Goal: Information Seeking & Learning: Check status

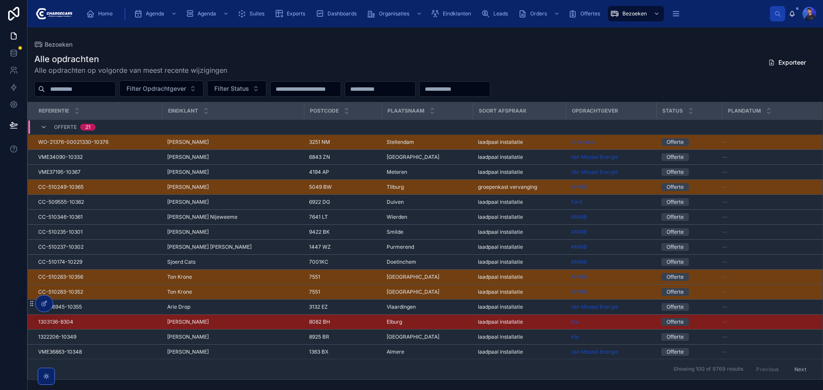
click at [646, 73] on div "Alle opdrachten Alle opdrachten op volgorde van meest recente wijzigingen Expor…" at bounding box center [424, 64] width 781 height 22
click at [646, 72] on div "Alle opdrachten Alle opdrachten op volgorde van meest recente wijzigingen Expor…" at bounding box center [424, 64] width 781 height 22
click at [627, 69] on div "Alle opdrachten Alle opdrachten op volgorde van meest recente wijzigingen Expor…" at bounding box center [424, 64] width 781 height 22
click at [516, 63] on div "Alle opdrachten Alle opdrachten op volgorde van meest recente wijzigingen Expor…" at bounding box center [424, 64] width 781 height 22
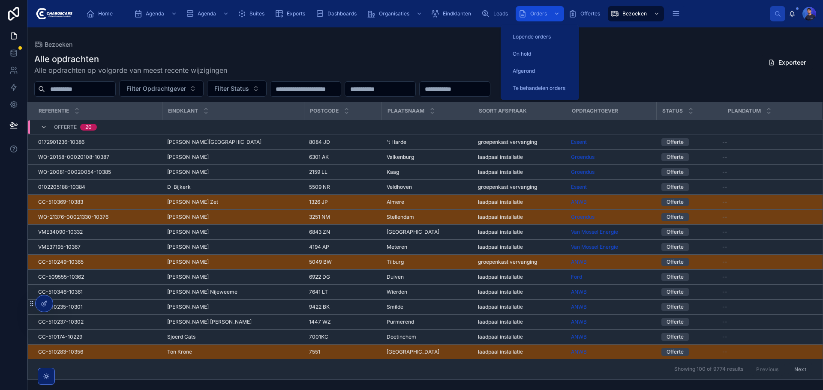
click at [527, 14] on div "Orders" at bounding box center [539, 14] width 43 height 14
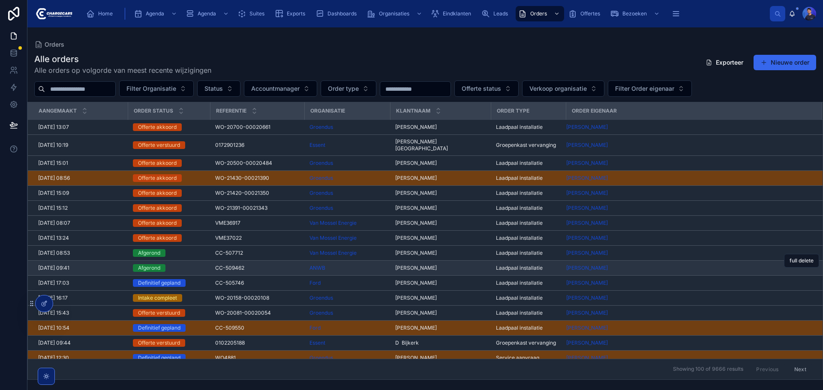
click at [409, 265] on span "[PERSON_NAME]" at bounding box center [416, 268] width 42 height 7
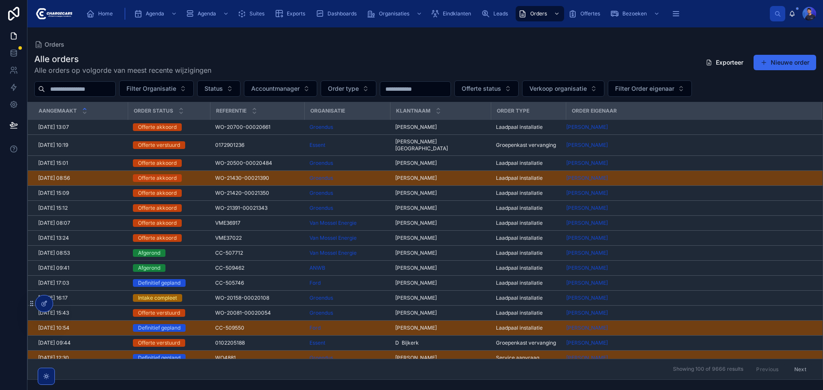
click at [84, 107] on icon at bounding box center [85, 109] width 6 height 6
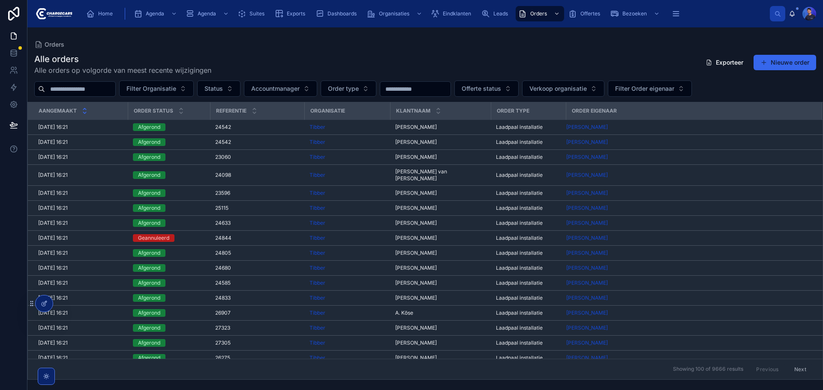
click at [85, 113] on icon at bounding box center [85, 113] width 6 height 6
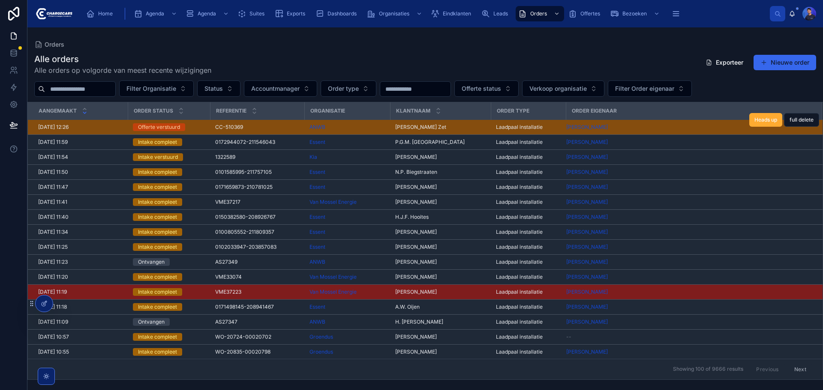
click at [420, 126] on span "[PERSON_NAME] Zet" at bounding box center [420, 127] width 51 height 7
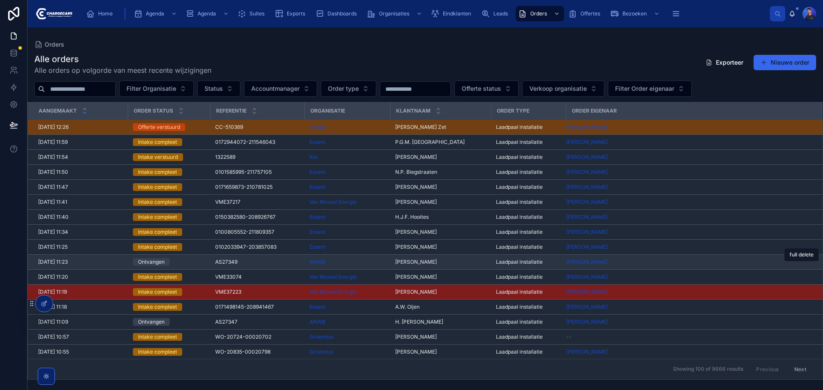
click at [422, 262] on span "[PERSON_NAME]" at bounding box center [416, 262] width 42 height 7
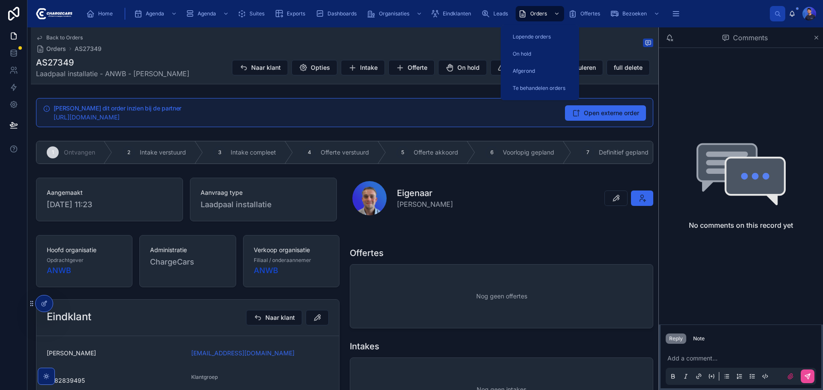
drag, startPoint x: 541, startPoint y: 15, endPoint x: 538, endPoint y: 62, distance: 46.3
click at [541, 15] on span "Orders" at bounding box center [538, 13] width 17 height 7
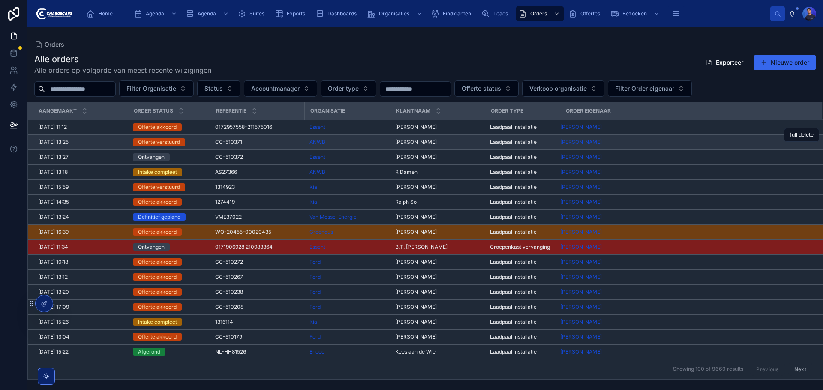
click at [424, 143] on span "[PERSON_NAME]" at bounding box center [416, 142] width 42 height 7
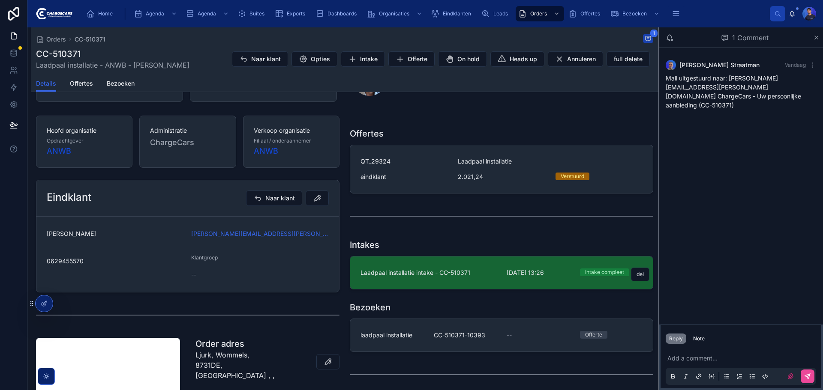
scroll to position [86, 0]
click at [478, 274] on span "Laadpaal installatie intake - CC-510371" at bounding box center [428, 271] width 136 height 9
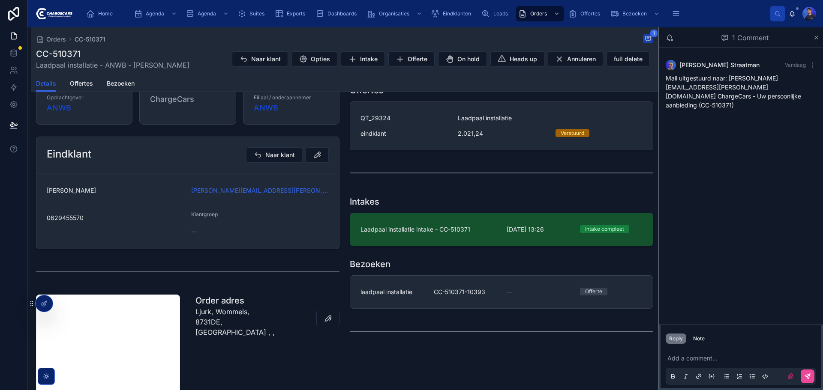
scroll to position [129, 0]
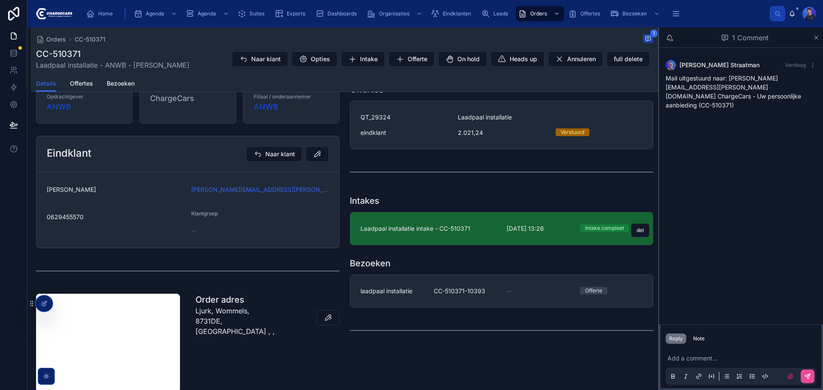
click at [495, 233] on div "Laadpaal installatie intake - CC-510371 [DATE] 13:26 Intake compleet" at bounding box center [501, 228] width 282 height 9
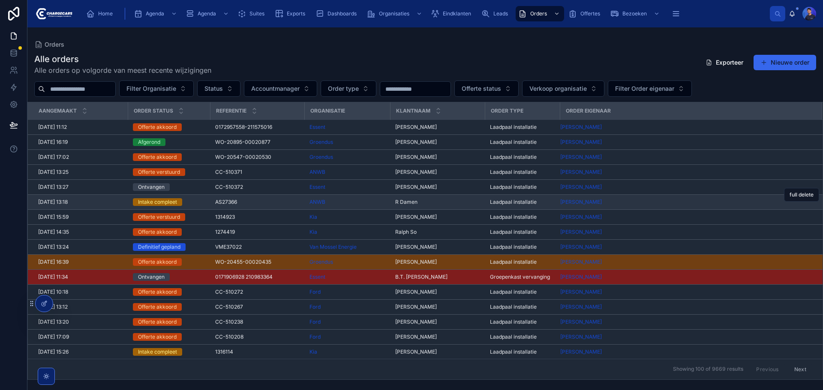
click at [452, 201] on div "R [PERSON_NAME]" at bounding box center [437, 202] width 84 height 7
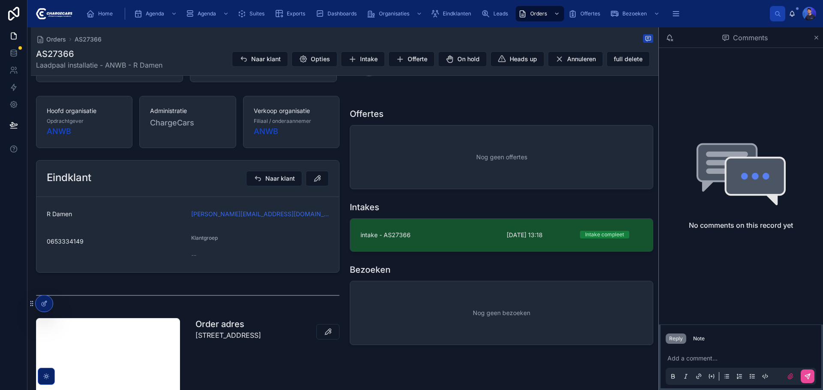
scroll to position [171, 0]
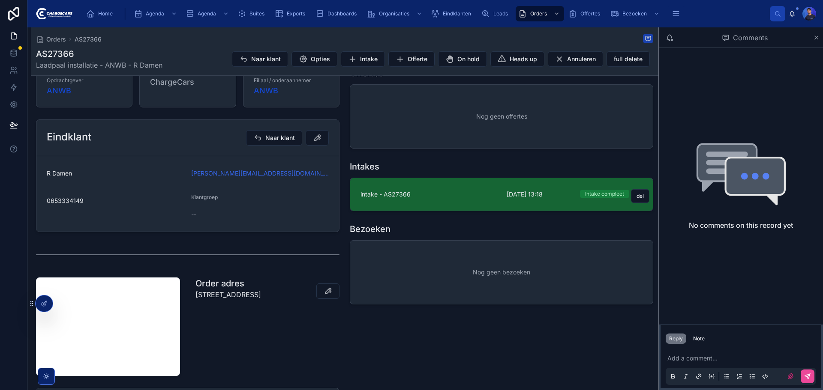
click at [484, 199] on span "intake - AS27366" at bounding box center [428, 194] width 136 height 9
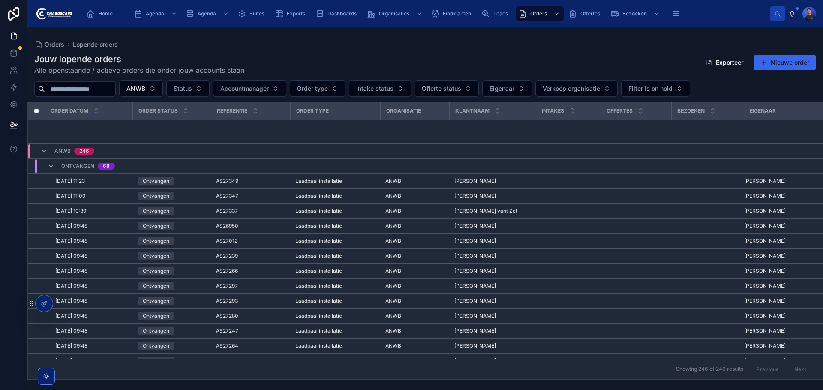
scroll to position [208, 0]
